Goal: Transaction & Acquisition: Purchase product/service

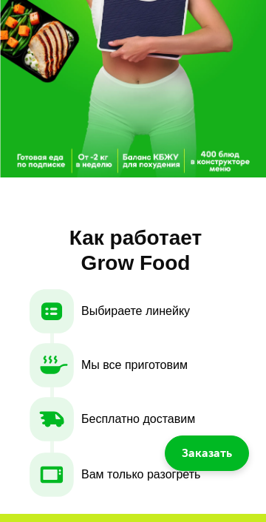
scroll to position [319, 0]
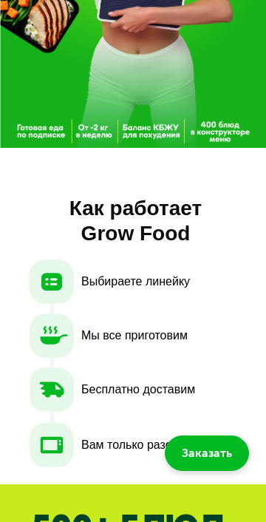
click at [75, 251] on div at bounding box center [133, 332] width 266 height 303
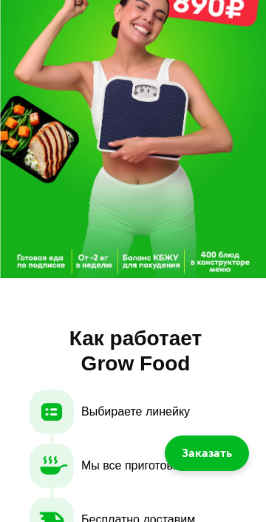
scroll to position [191, 0]
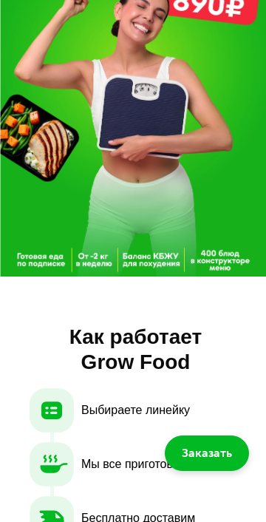
click at [41, 270] on img at bounding box center [133, 64] width 266 height 426
click at [231, 245] on img at bounding box center [133, 64] width 266 height 426
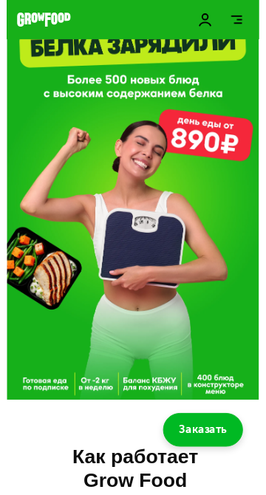
scroll to position [0, 0]
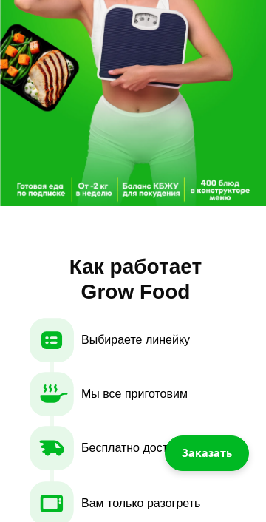
scroll to position [267, 0]
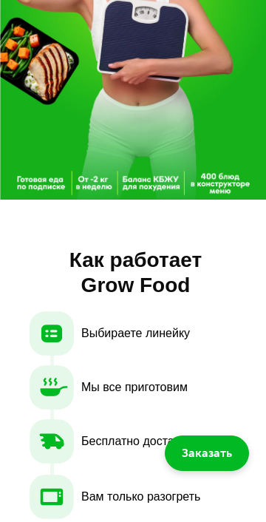
click at [105, 323] on div at bounding box center [133, 384] width 266 height 303
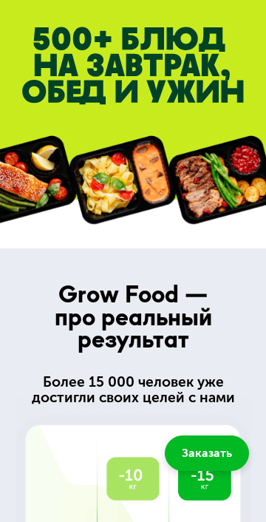
scroll to position [809, 0]
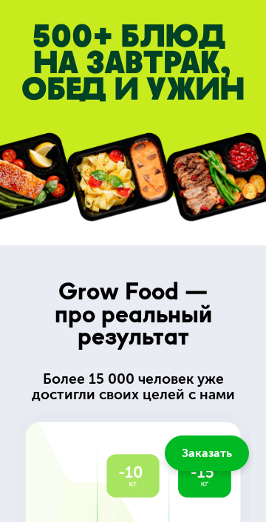
click at [223, 446] on span "Заказать" at bounding box center [207, 453] width 50 height 18
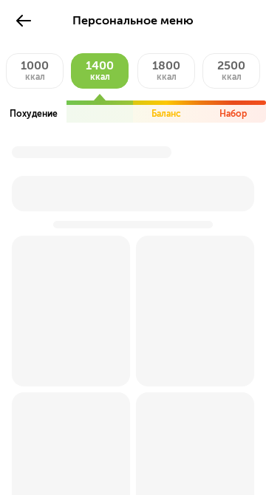
click at [35, 116] on p "Похудение" at bounding box center [34, 114] width 48 height 12
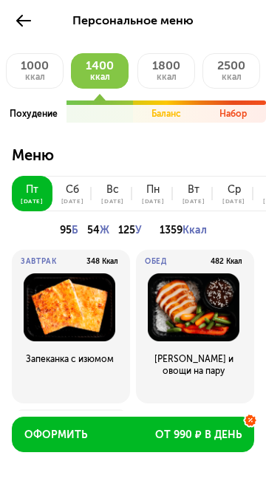
click at [72, 190] on div "сб" at bounding box center [72, 190] width 13 height 12
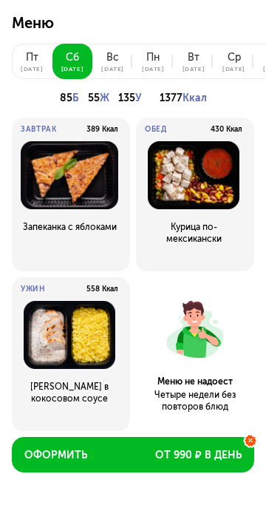
scroll to position [137, 0]
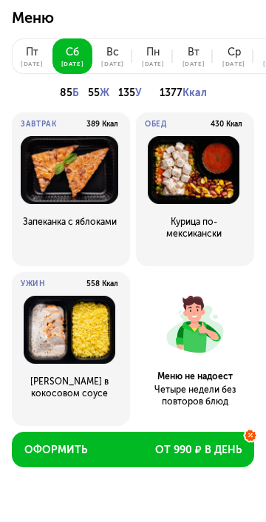
click at [116, 49] on div "вс" at bounding box center [112, 53] width 13 height 12
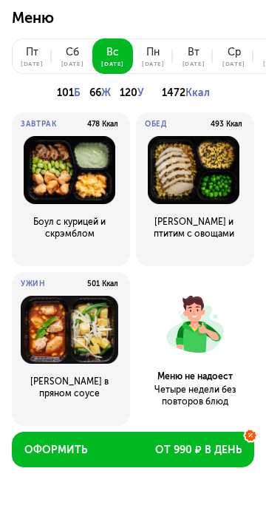
click at [158, 58] on button "пн 25 авг" at bounding box center [153, 55] width 41 height 35
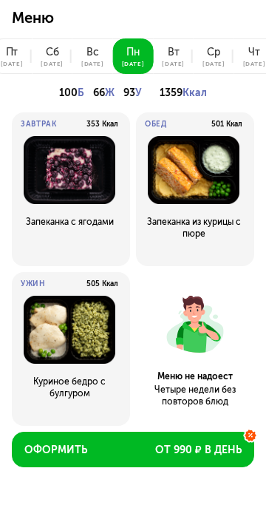
click at [167, 52] on button "вт 26 авг" at bounding box center [173, 55] width 41 height 35
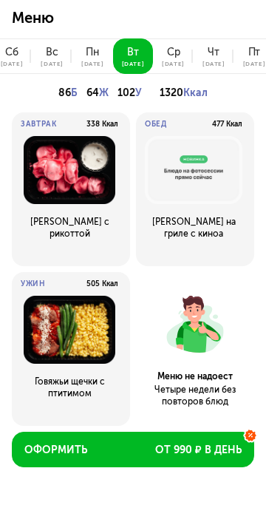
click at [175, 54] on div "ср" at bounding box center [173, 53] width 13 height 12
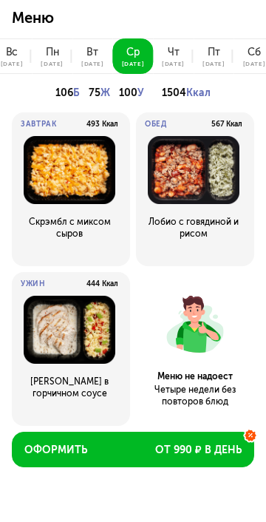
click at [174, 45] on button "чт 28 авг" at bounding box center [173, 55] width 41 height 35
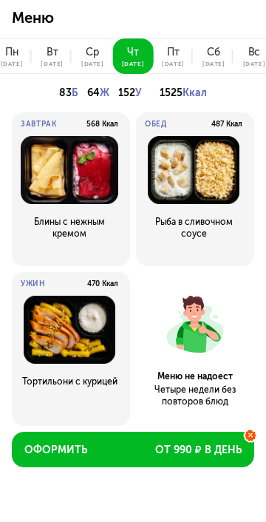
click at [171, 51] on div "пт" at bounding box center [173, 53] width 13 height 12
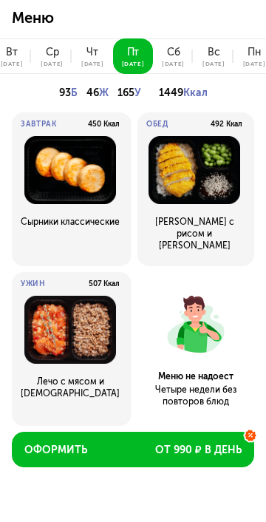
click at [175, 44] on button "сб 30 авг" at bounding box center [173, 55] width 41 height 35
